Goal: Find specific page/section: Find specific page/section

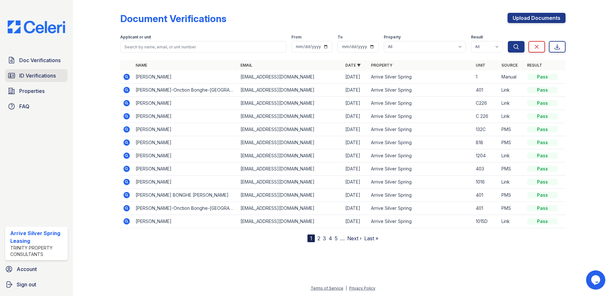
click at [39, 74] on span "ID Verifications" at bounding box center [37, 76] width 37 height 8
click at [32, 80] on link "ID Verifications" at bounding box center [36, 75] width 62 height 13
click at [34, 76] on span "ID Verifications" at bounding box center [37, 76] width 37 height 8
